Goal: Information Seeking & Learning: Learn about a topic

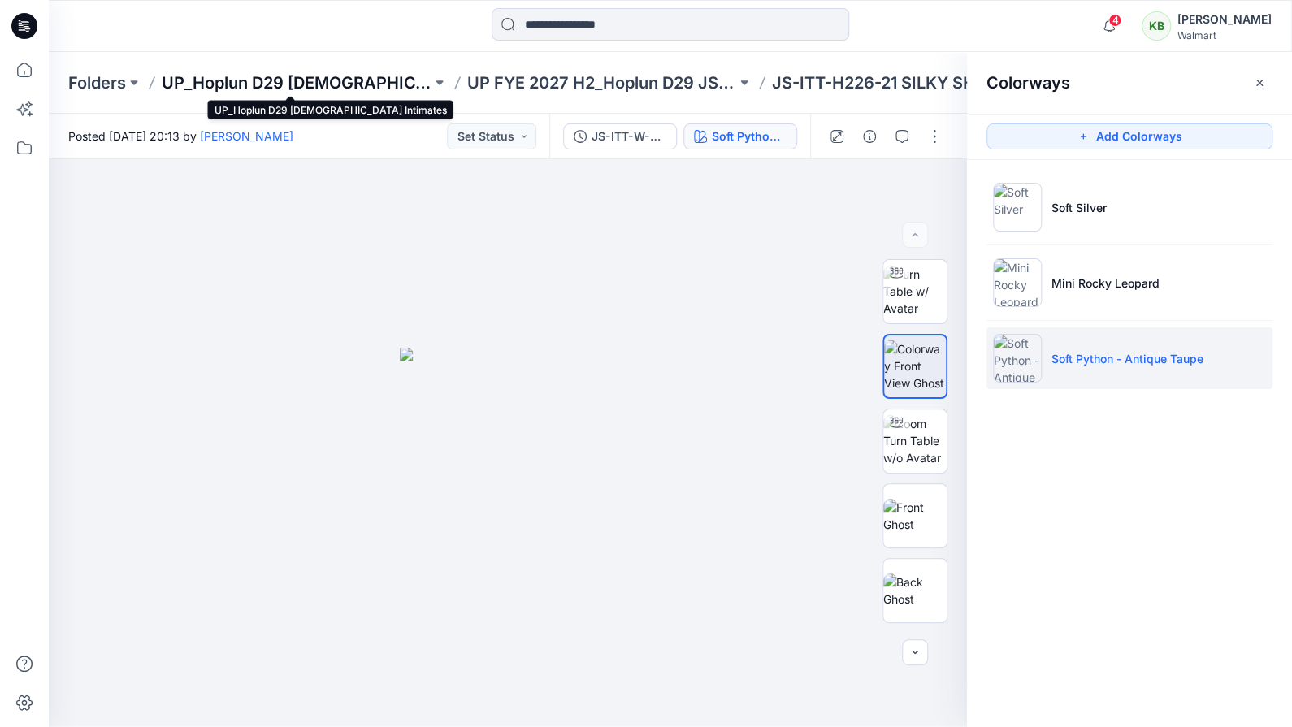
click at [387, 85] on p "UP_Hoplun D29 [DEMOGRAPHIC_DATA] Intimates" at bounding box center [297, 83] width 270 height 23
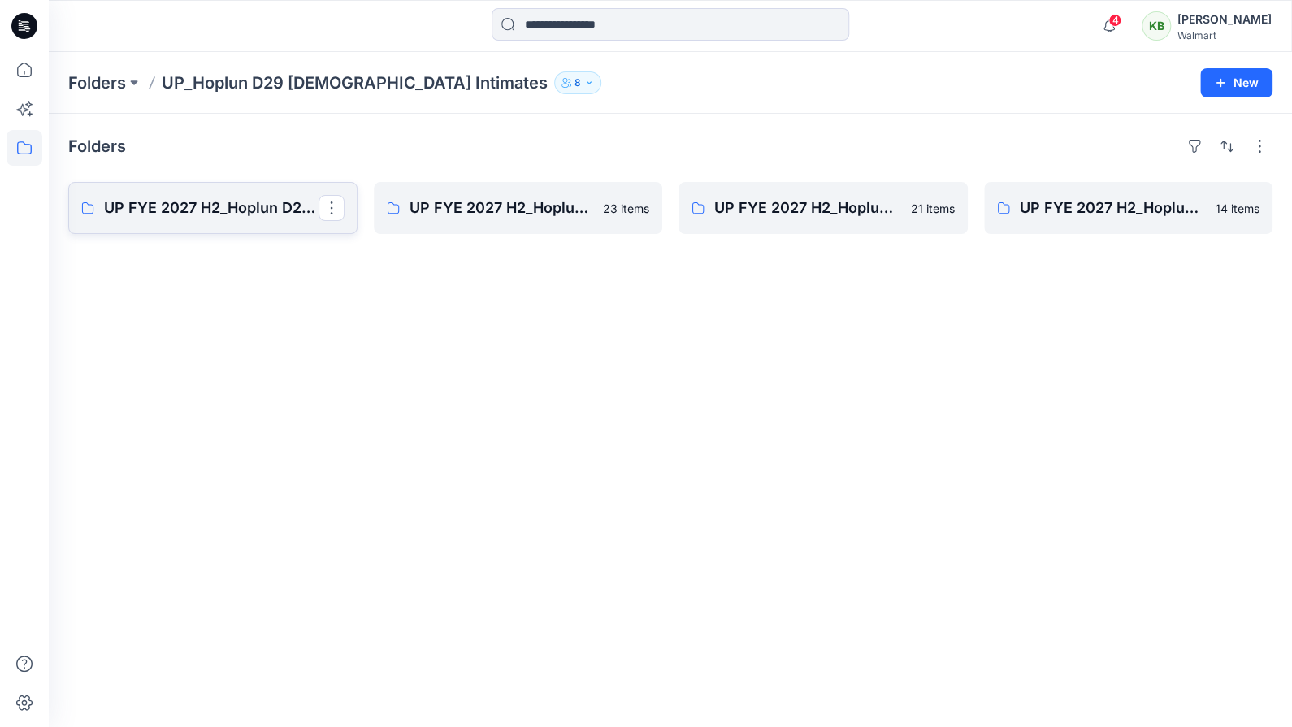
click at [259, 217] on p "UP FYE 2027 H2_Hoplun D29 NB Panties" at bounding box center [211, 208] width 215 height 23
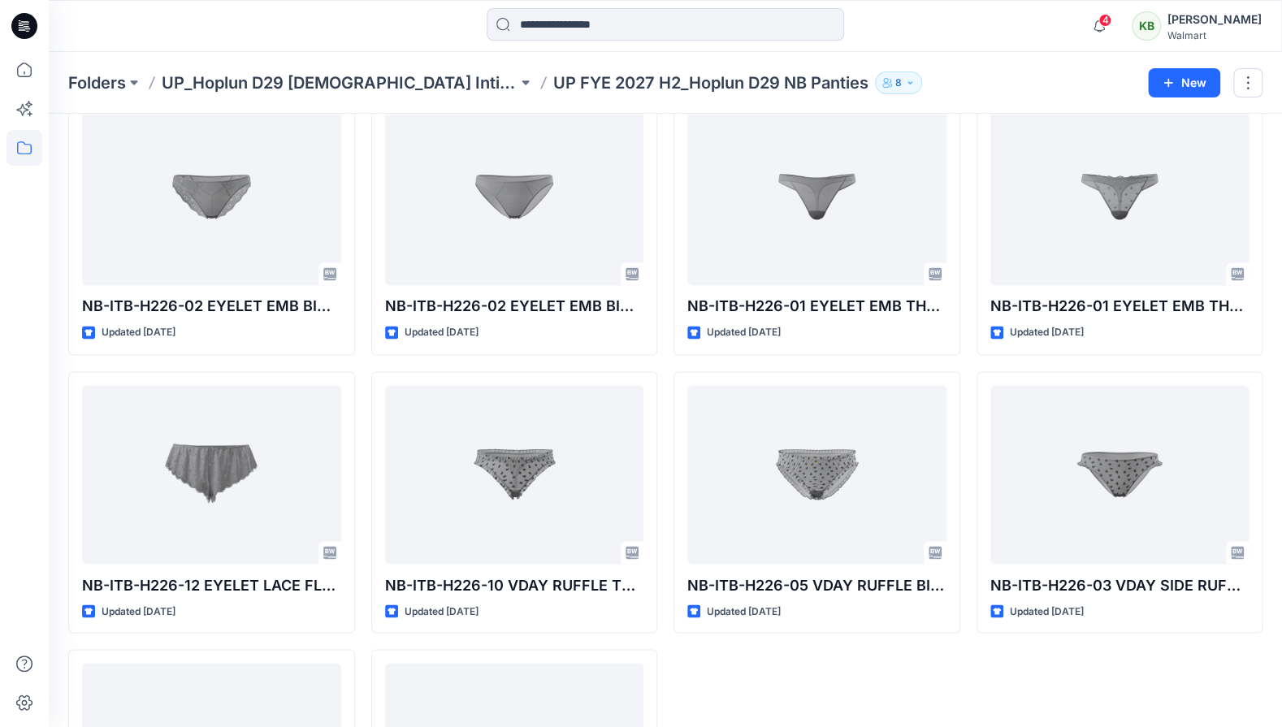
scroll to position [1397, 0]
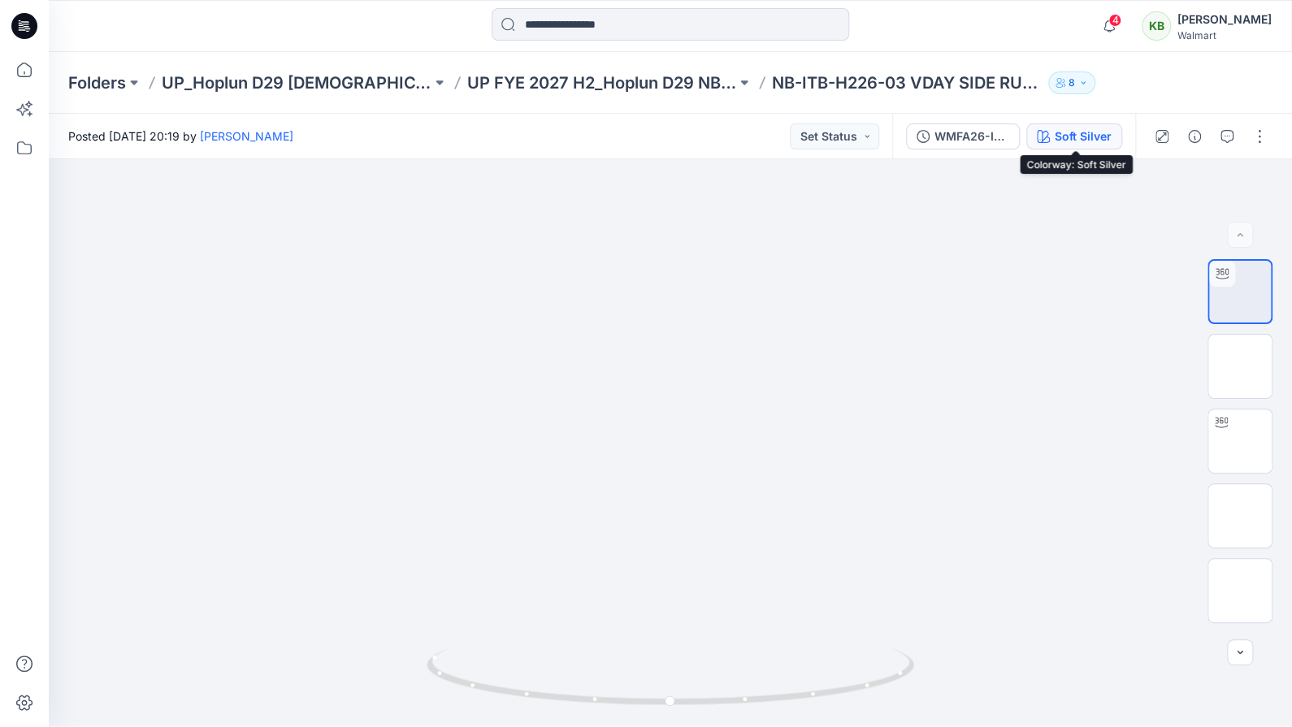
click at [1066, 134] on div "Soft Silver" at bounding box center [1083, 137] width 57 height 18
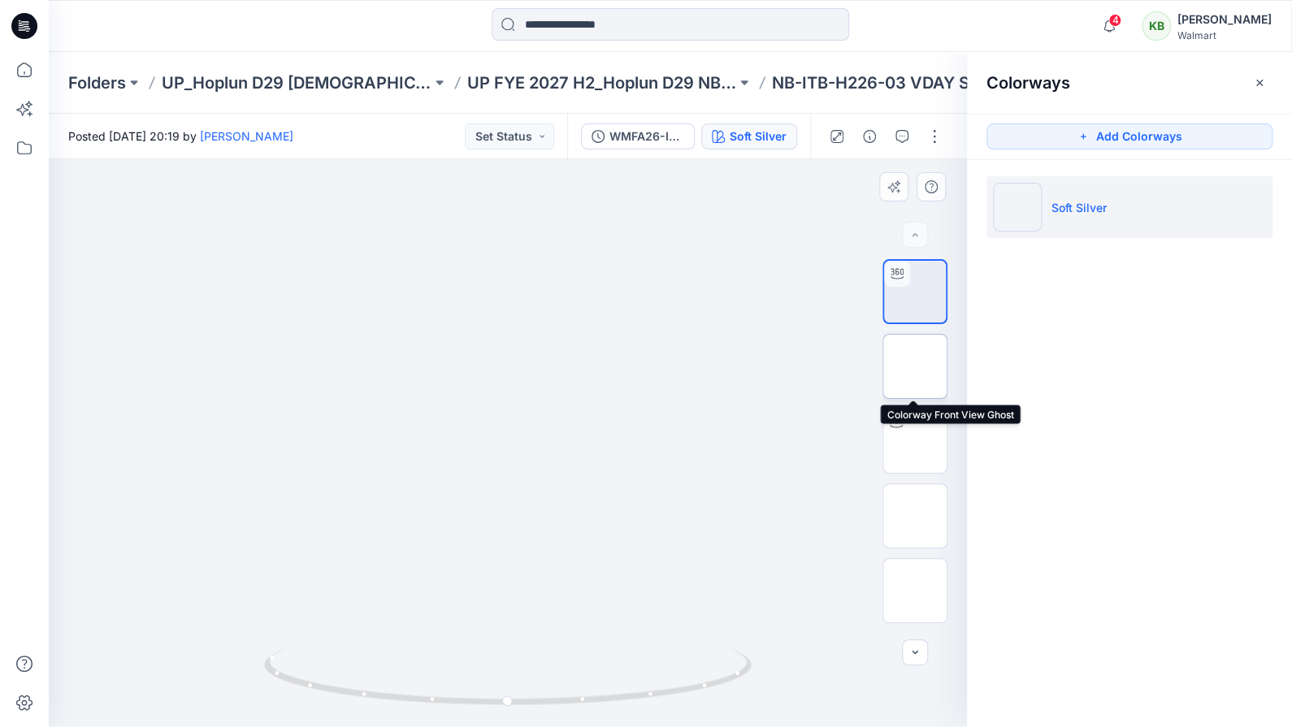
click at [915, 366] on img at bounding box center [915, 366] width 0 height 0
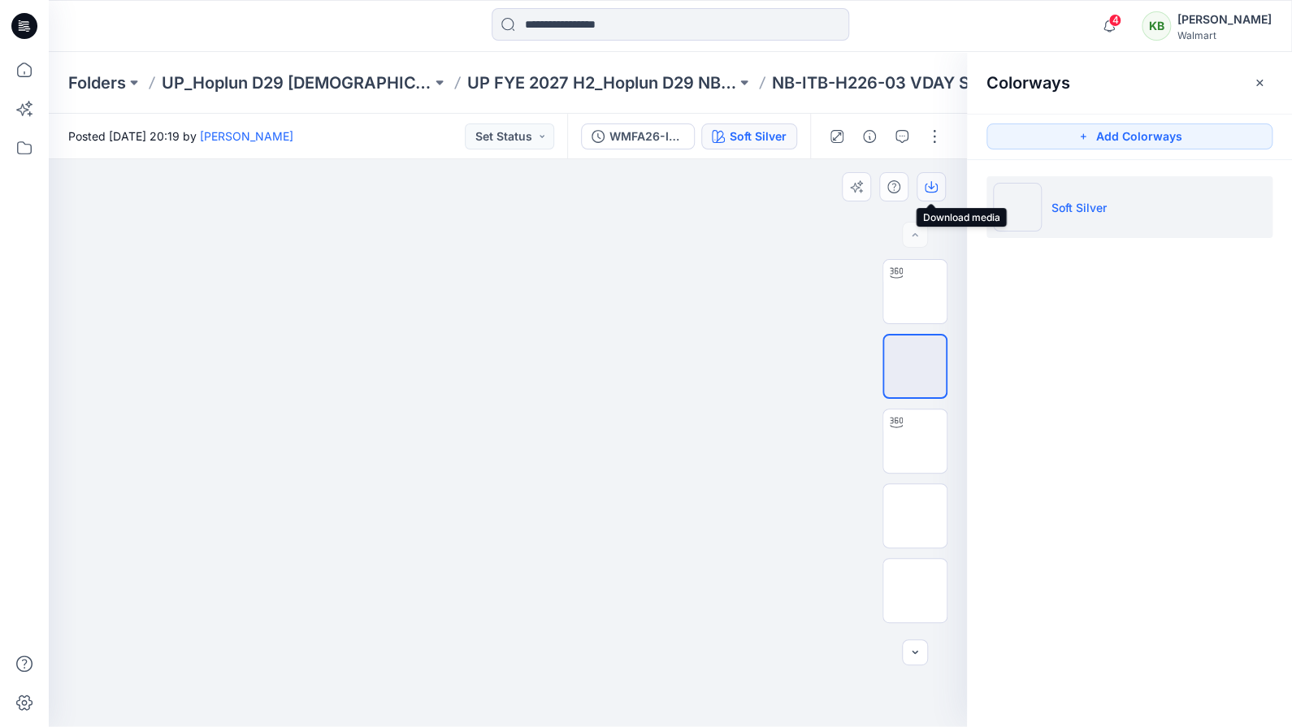
click at [941, 180] on button "button" at bounding box center [931, 186] width 29 height 29
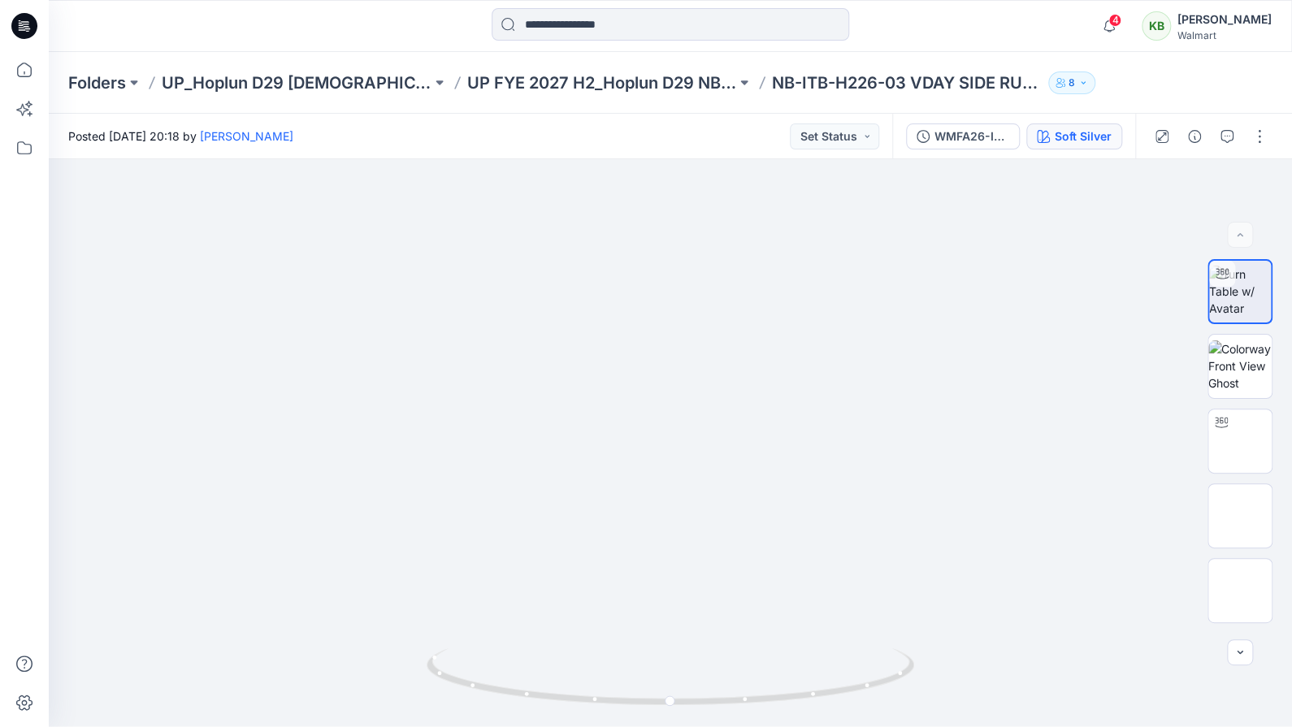
click at [1090, 144] on div "Soft Silver" at bounding box center [1083, 137] width 57 height 18
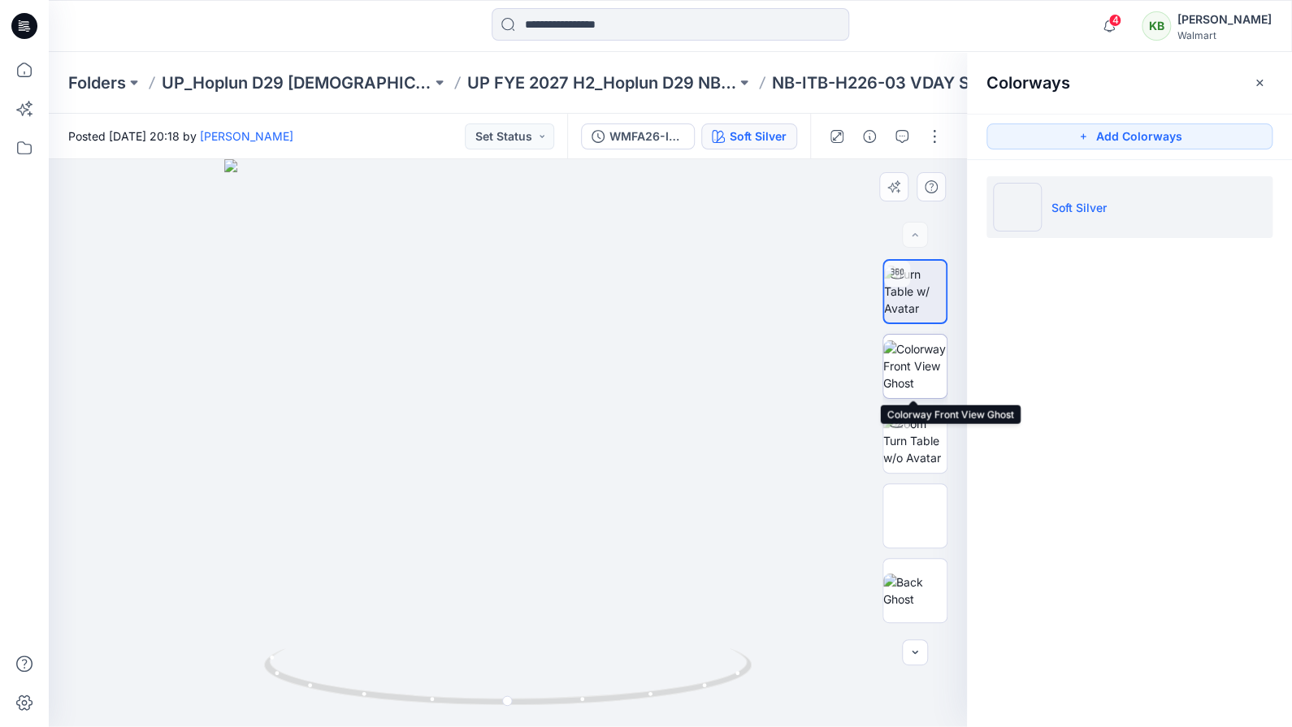
click at [924, 365] on img at bounding box center [914, 365] width 63 height 51
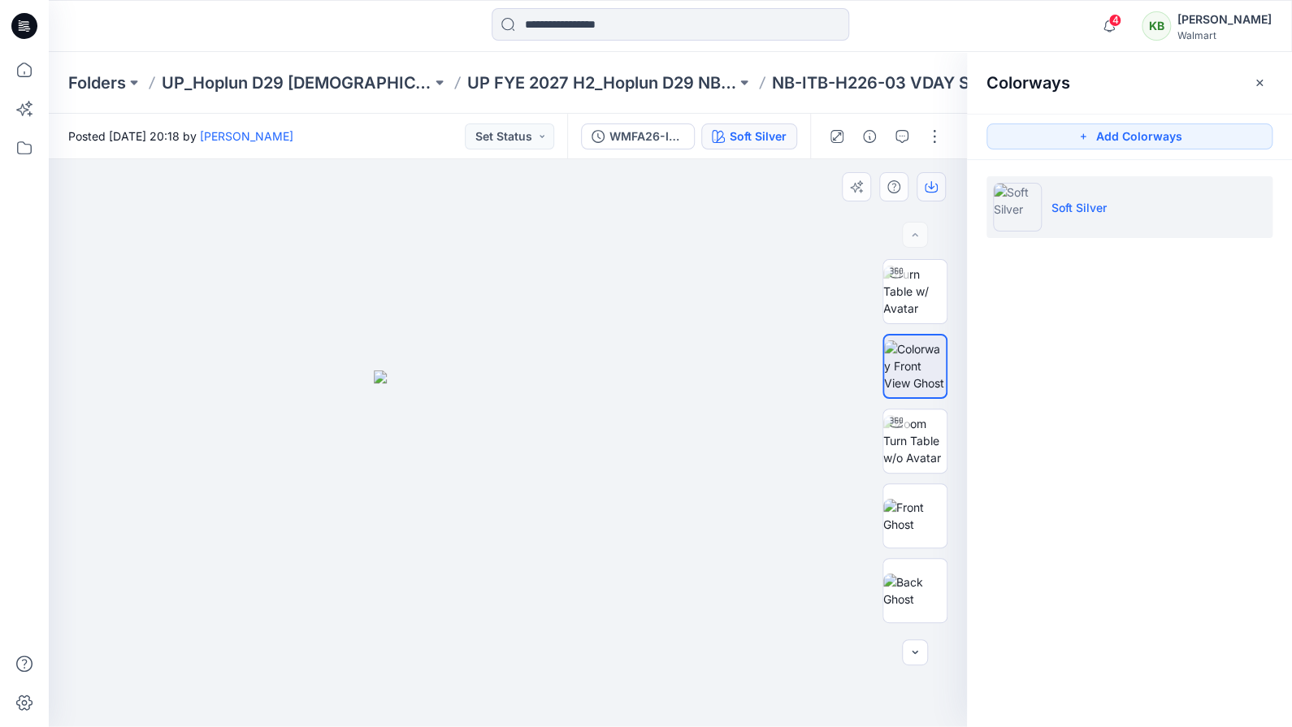
click at [933, 185] on icon "button" at bounding box center [931, 186] width 13 height 13
click at [358, 76] on p "UP_Hoplun D29 [DEMOGRAPHIC_DATA] Intimates" at bounding box center [297, 83] width 270 height 23
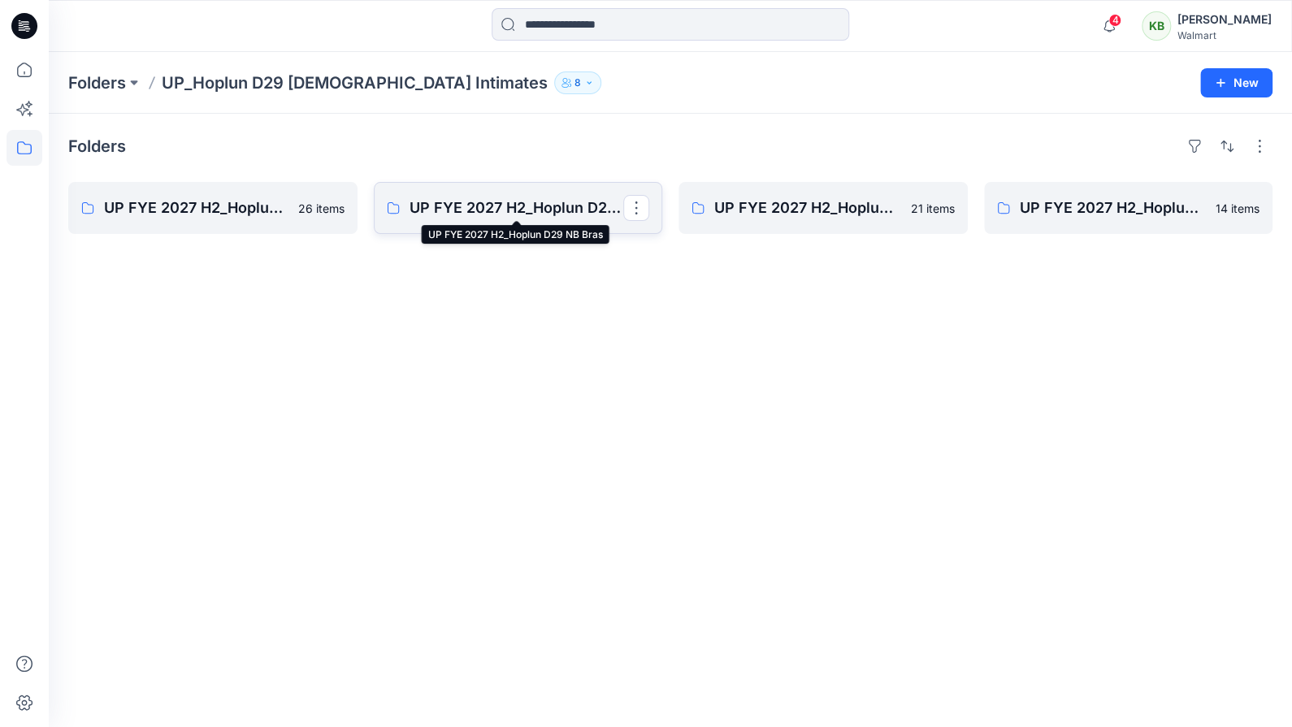
click at [489, 208] on p "UP FYE 2027 H2_Hoplun D29 NB Bras" at bounding box center [517, 208] width 215 height 23
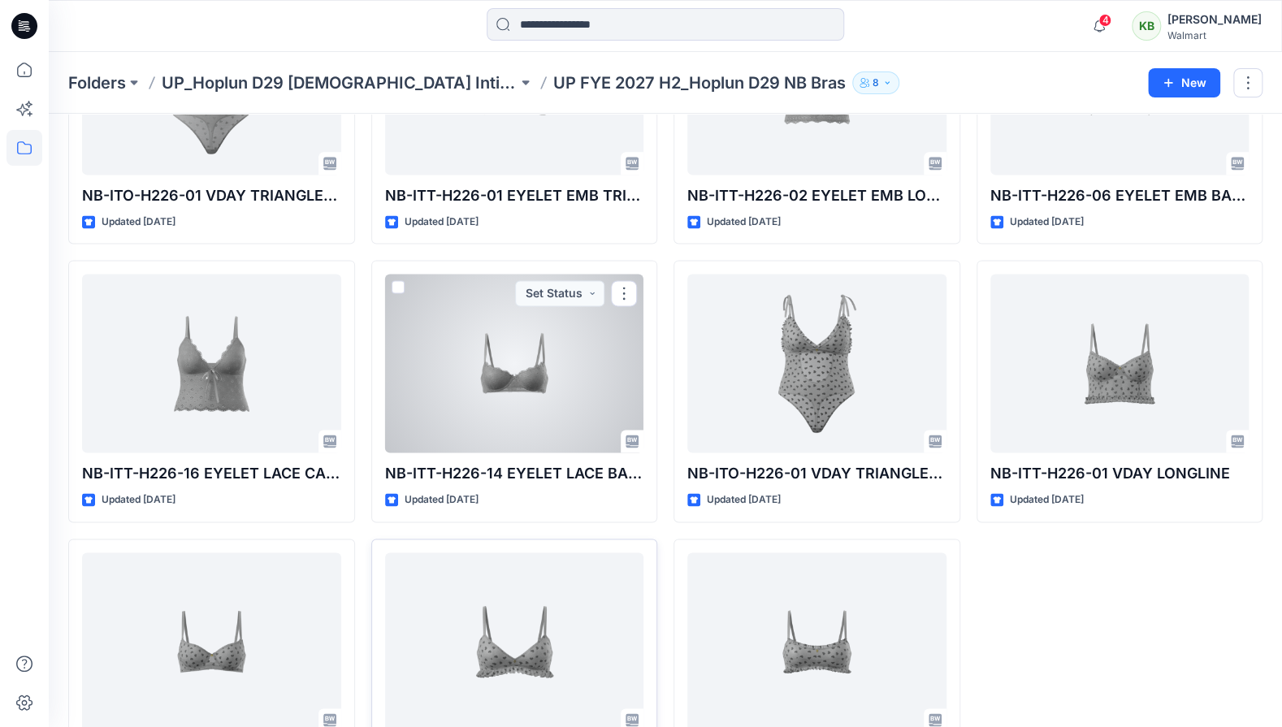
scroll to position [1120, 0]
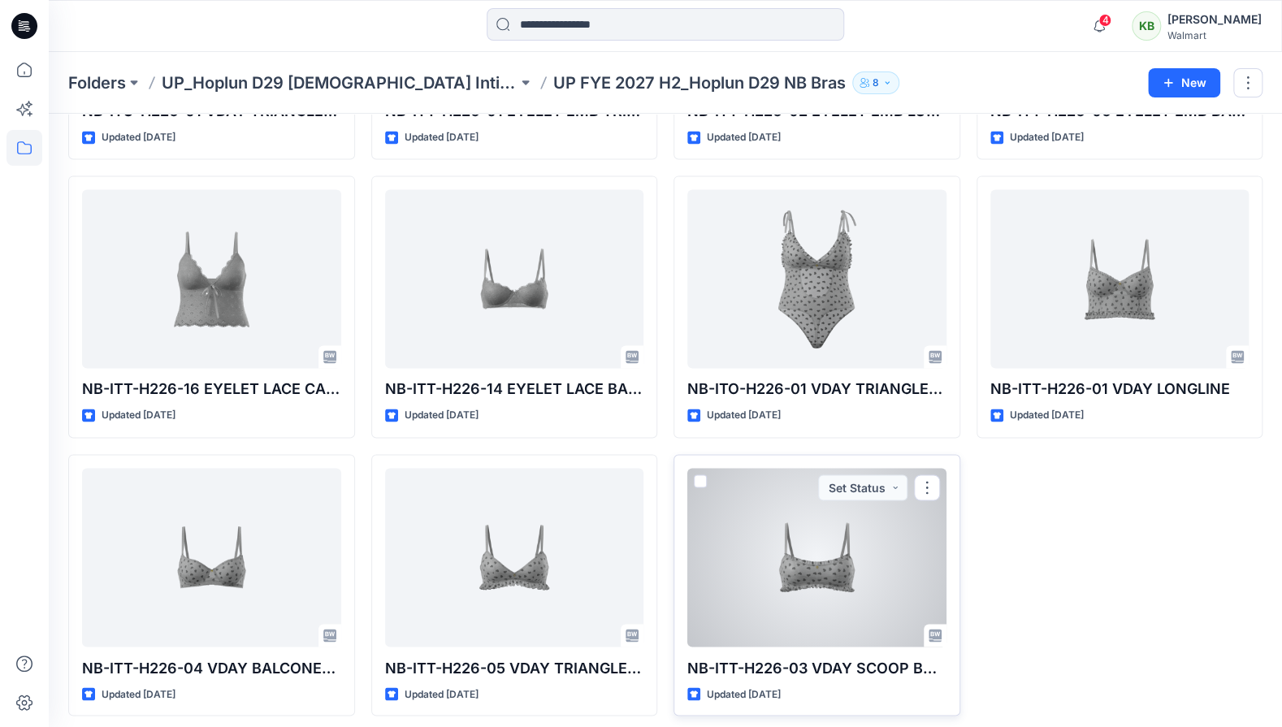
click at [842, 585] on div at bounding box center [816, 557] width 259 height 179
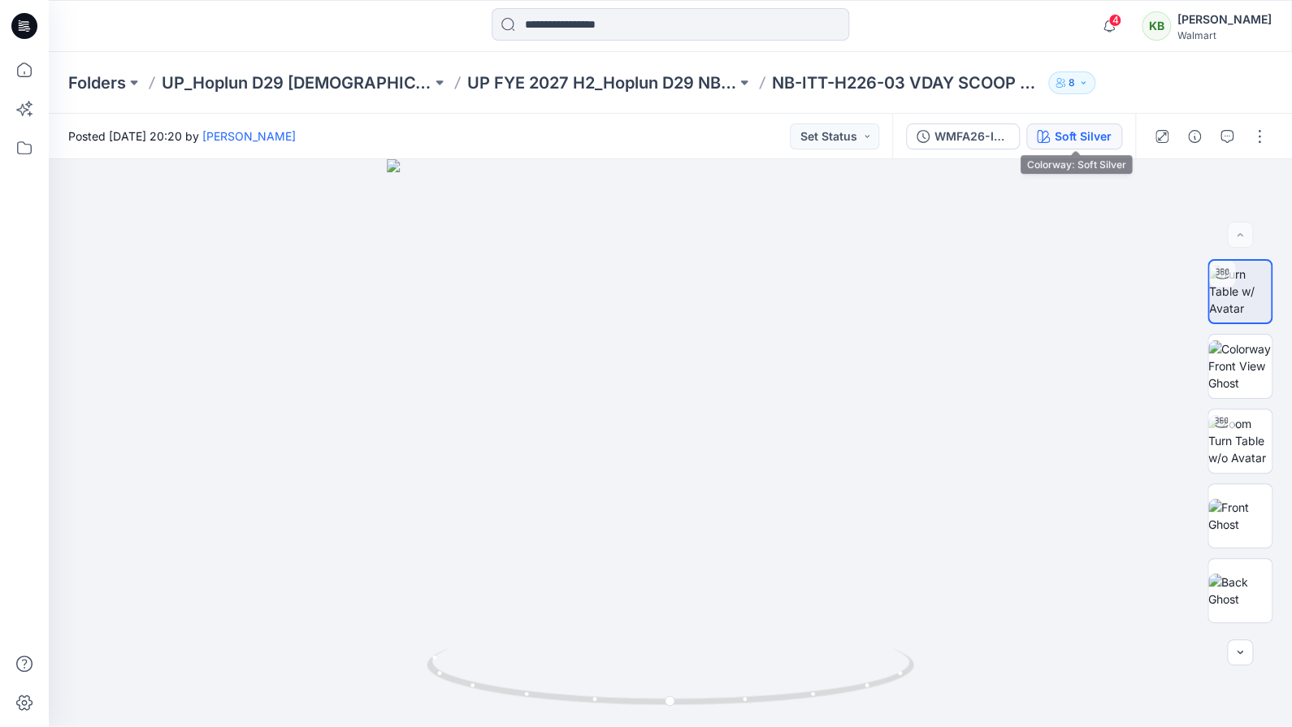
click at [1087, 146] on button "Soft Silver" at bounding box center [1074, 137] width 96 height 26
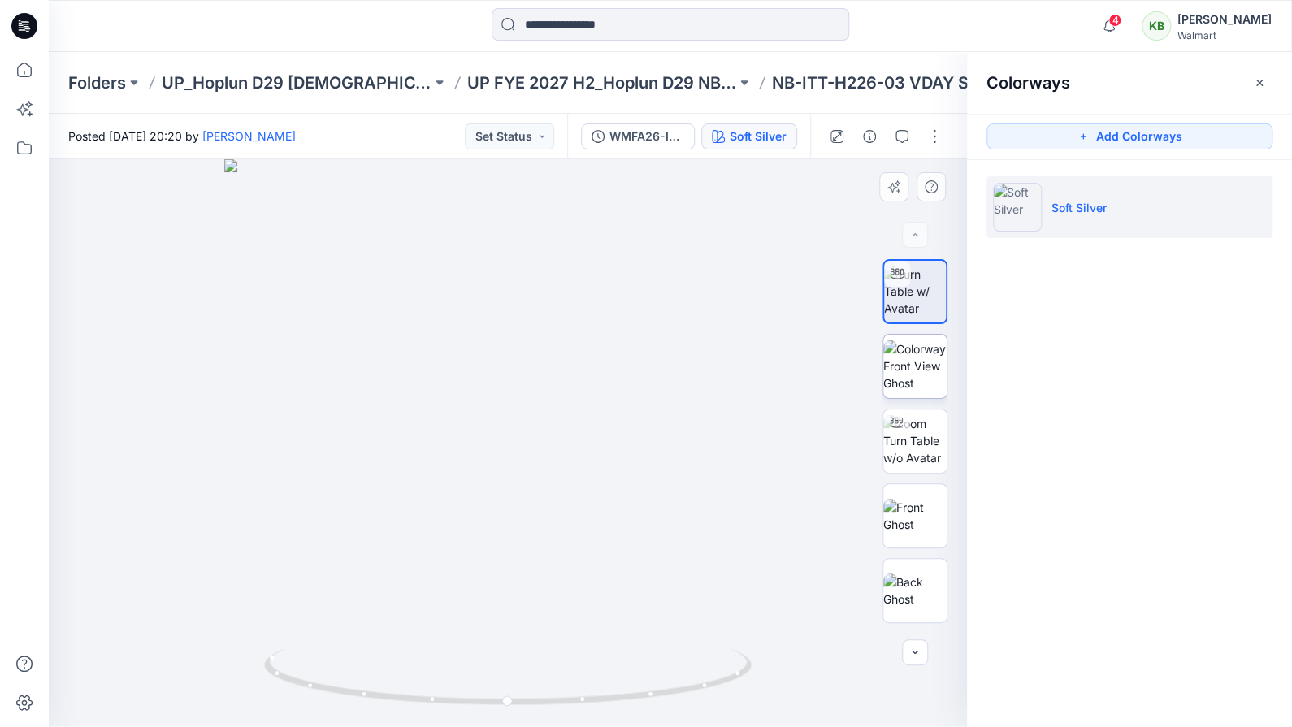
click at [926, 360] on img at bounding box center [914, 365] width 63 height 51
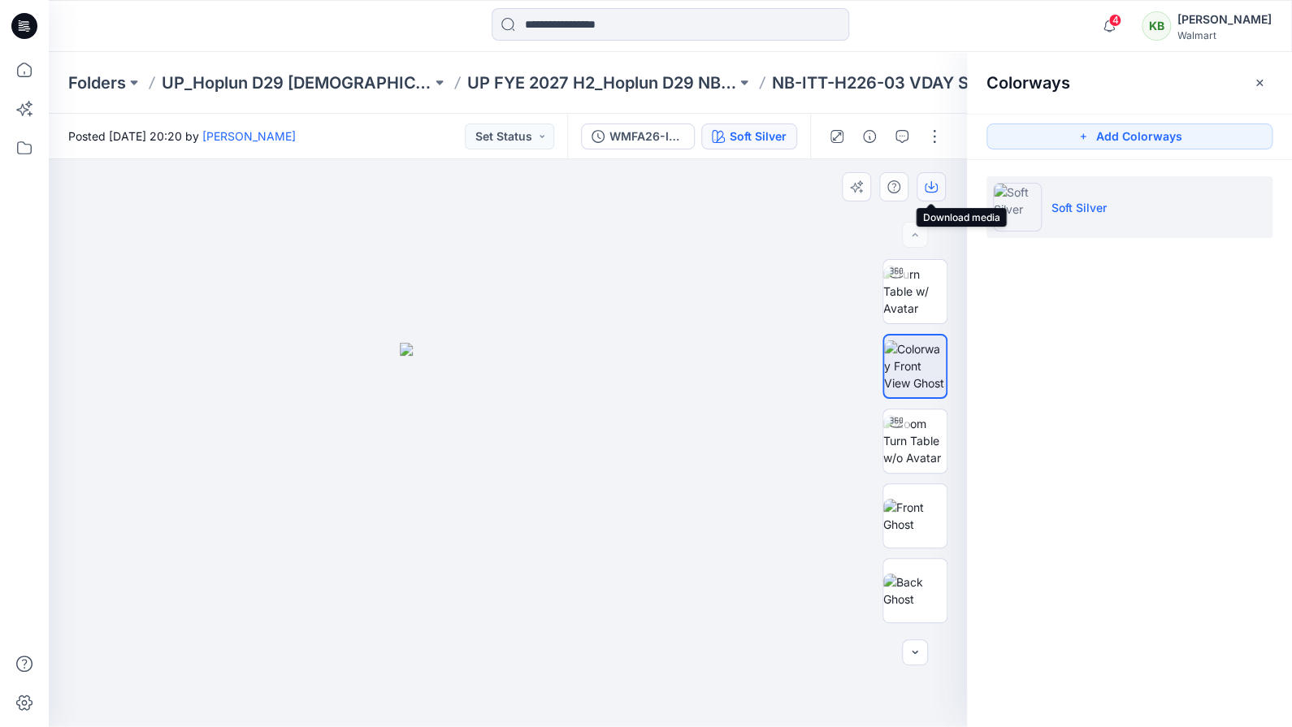
click at [926, 181] on icon "button" at bounding box center [931, 186] width 13 height 13
